Goal: Find contact information: Find contact information

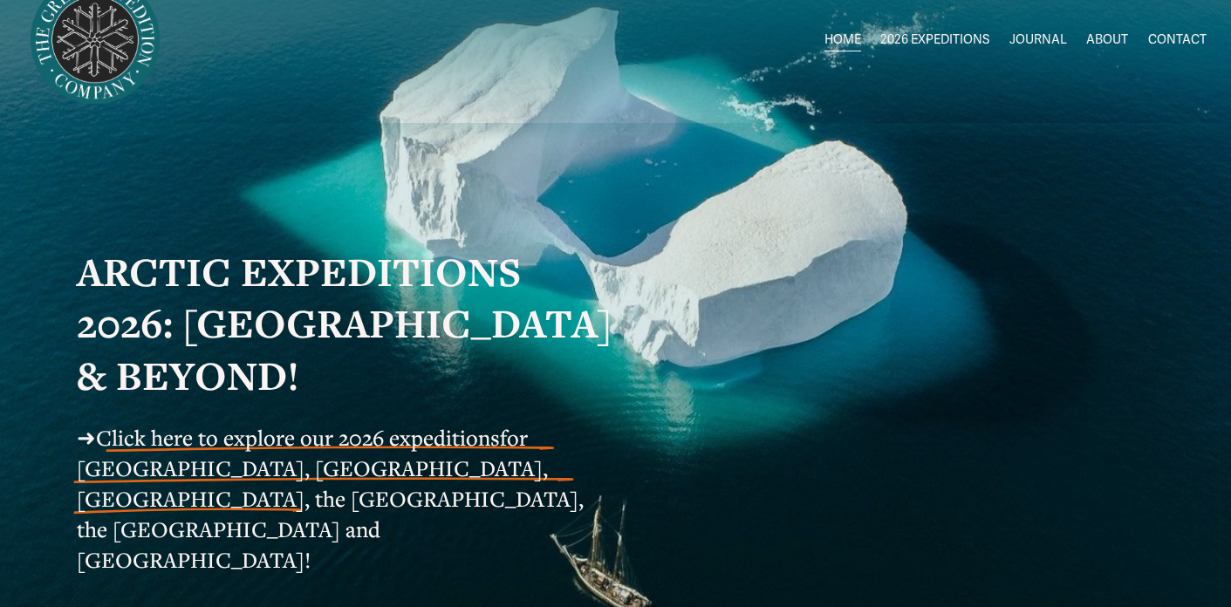
scroll to position [44, 0]
click at [296, 441] on span "Click here to explore our 2026 expeditions" at bounding box center [298, 436] width 404 height 29
click at [1171, 37] on link "CONTACT" at bounding box center [1177, 39] width 58 height 25
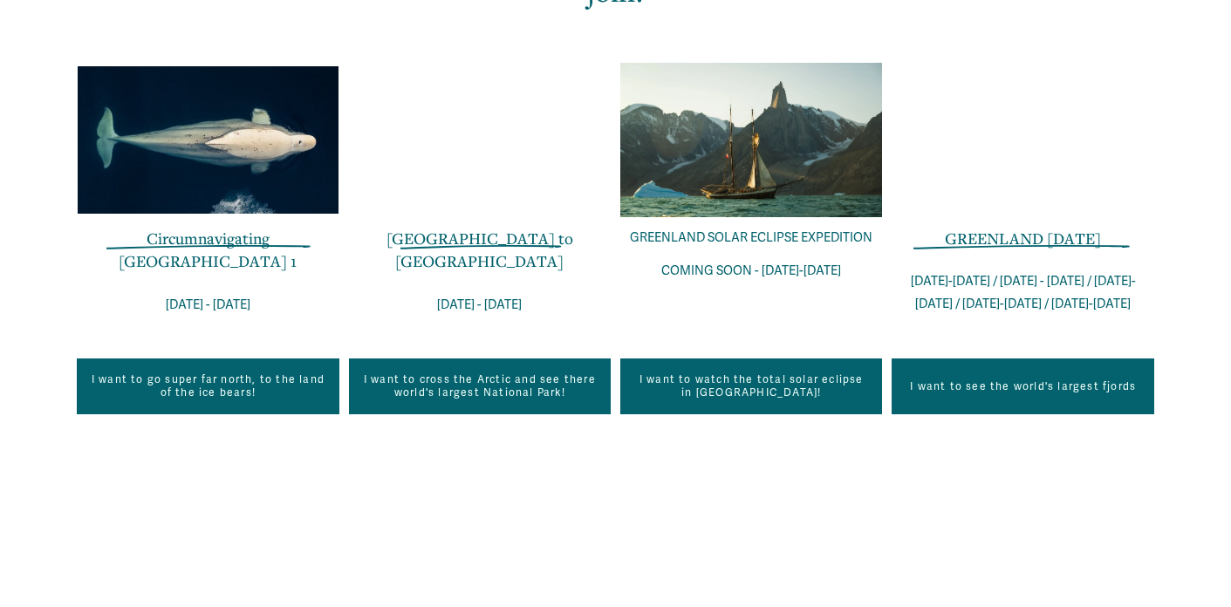
scroll to position [1219, 0]
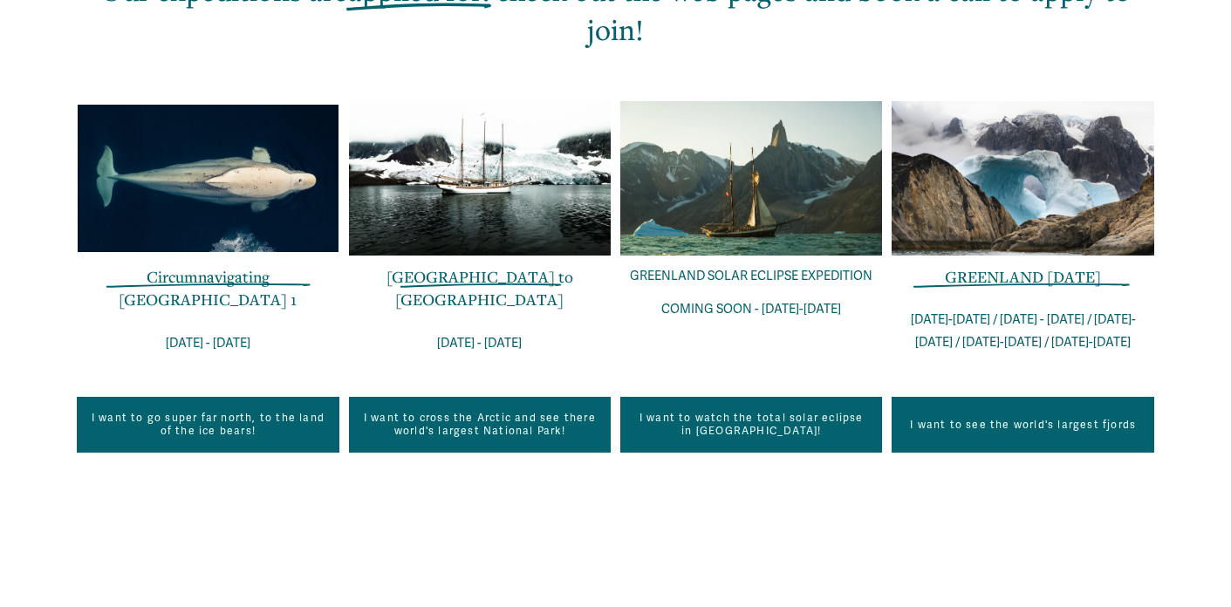
click at [791, 161] on div at bounding box center [751, 178] width 262 height 154
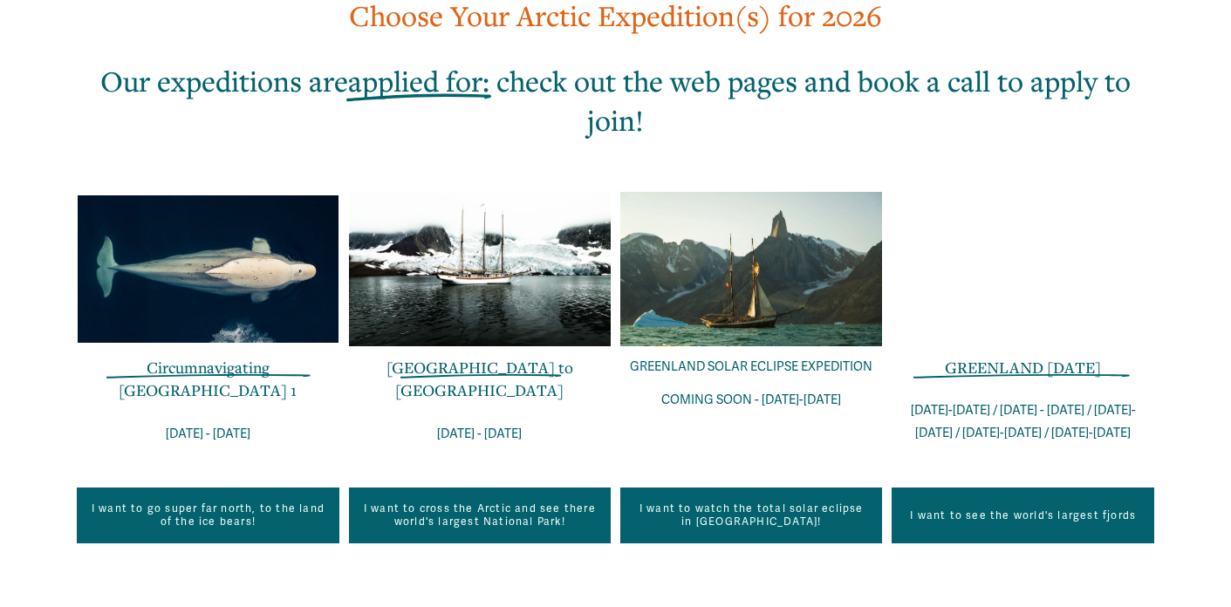
scroll to position [1132, 0]
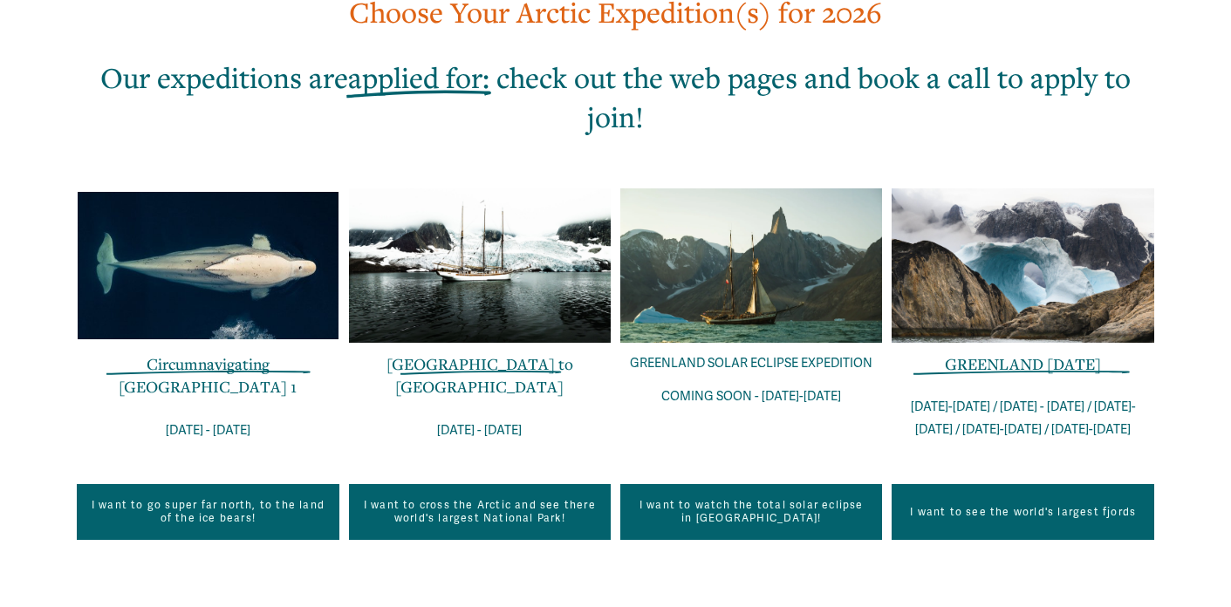
click at [521, 238] on div at bounding box center [480, 265] width 262 height 154
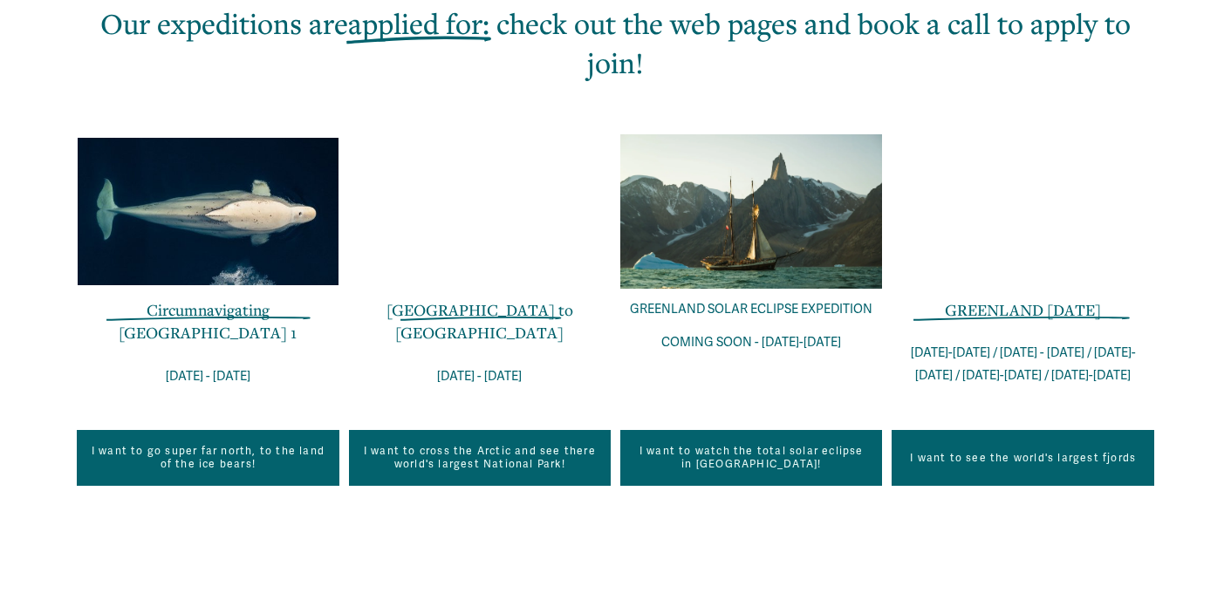
scroll to position [1198, 0]
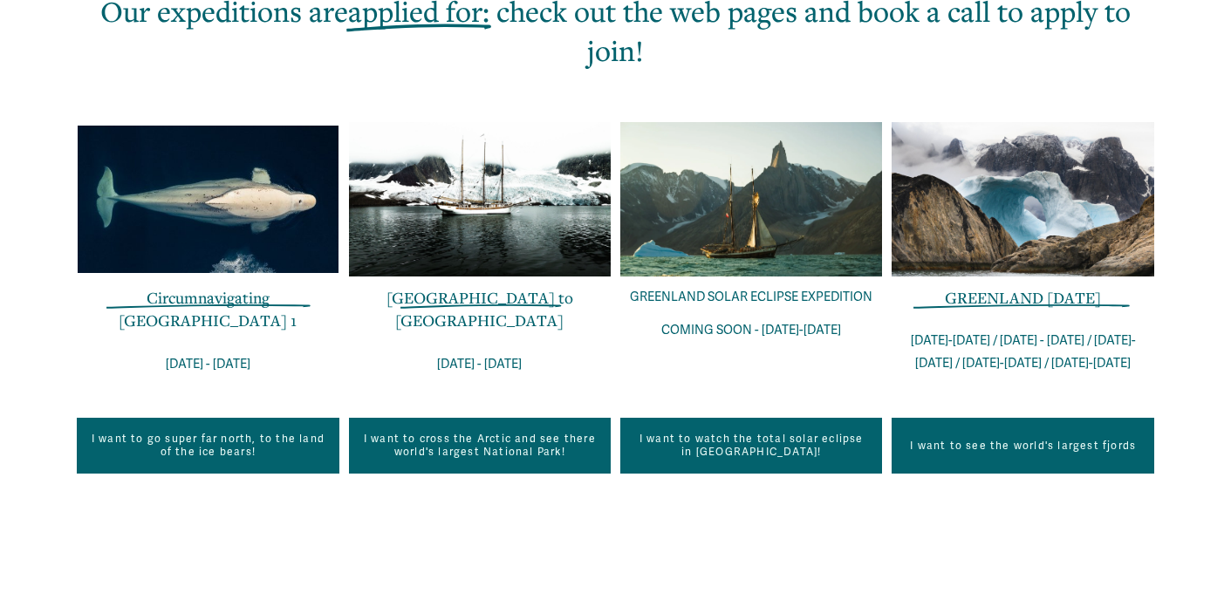
click at [743, 418] on link "I want to watch the total solar eclipse in [GEOGRAPHIC_DATA]!" at bounding box center [751, 446] width 262 height 56
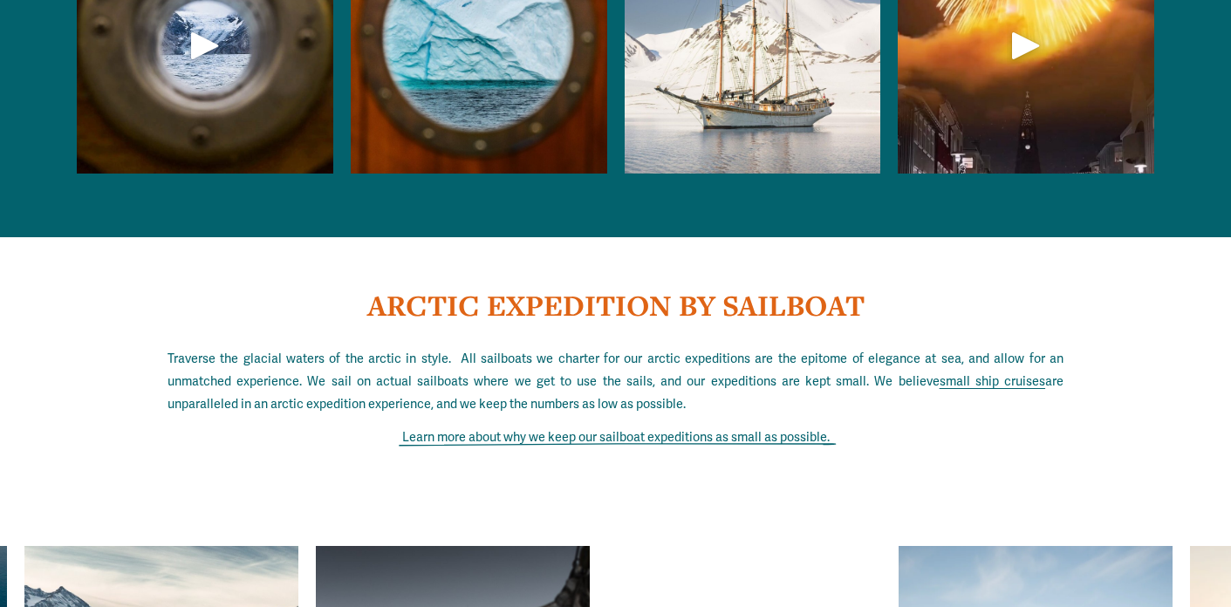
scroll to position [5982, 0]
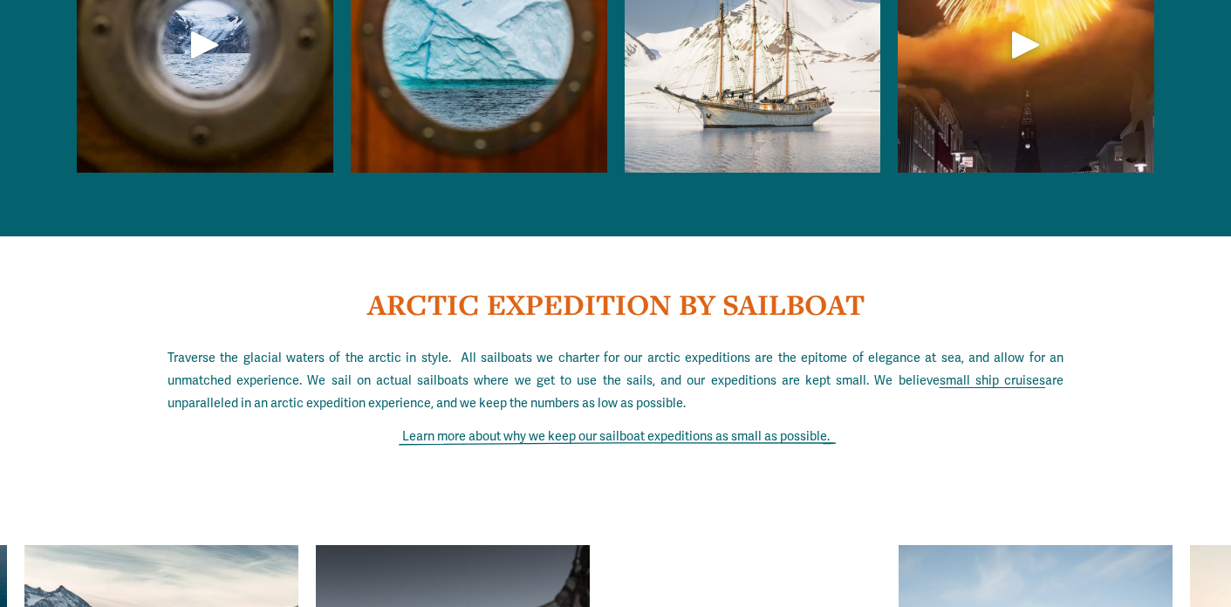
click at [743, 429] on link "Learn more about why we keep our sailboat expeditions as small as possible." at bounding box center [616, 436] width 428 height 15
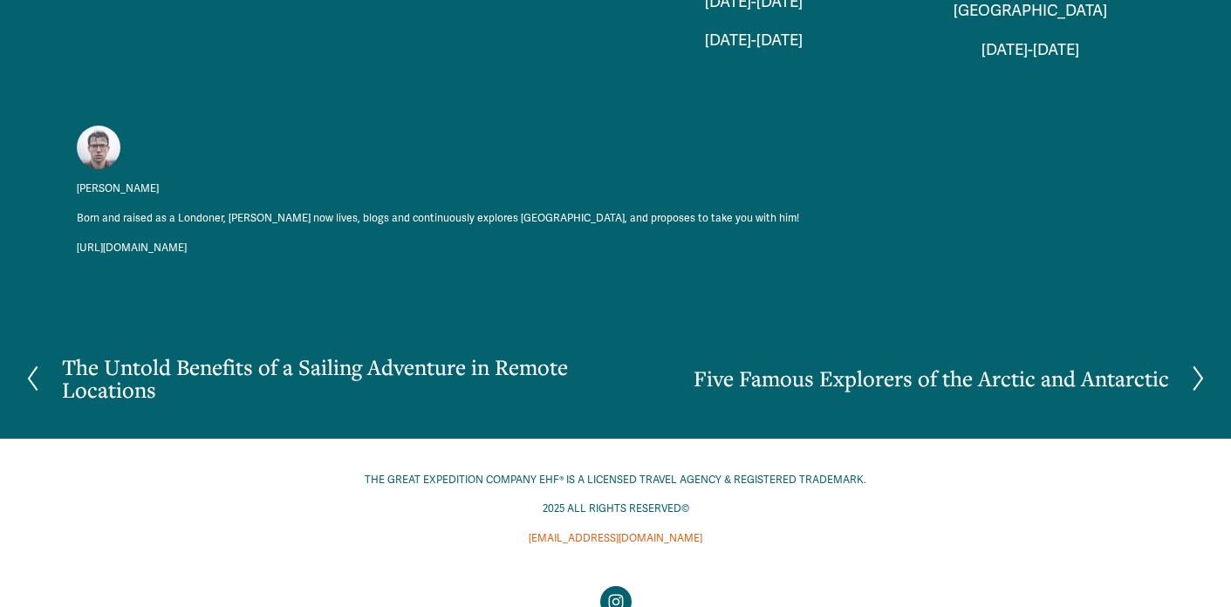
scroll to position [4392, 0]
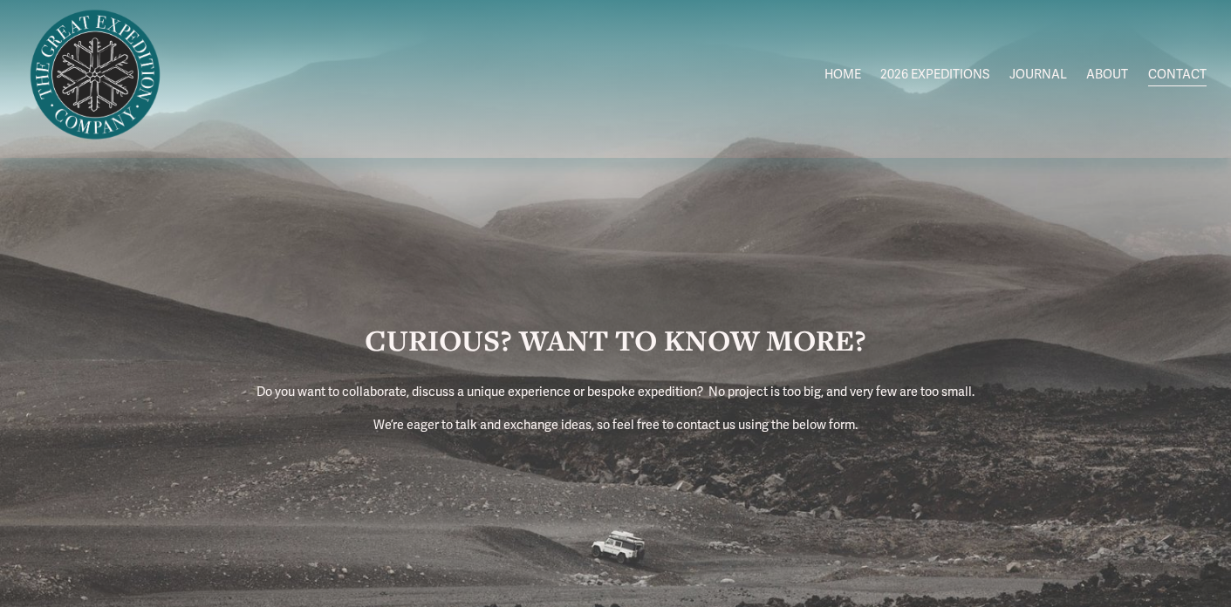
scroll to position [7, 0]
